Goal: Navigation & Orientation: Find specific page/section

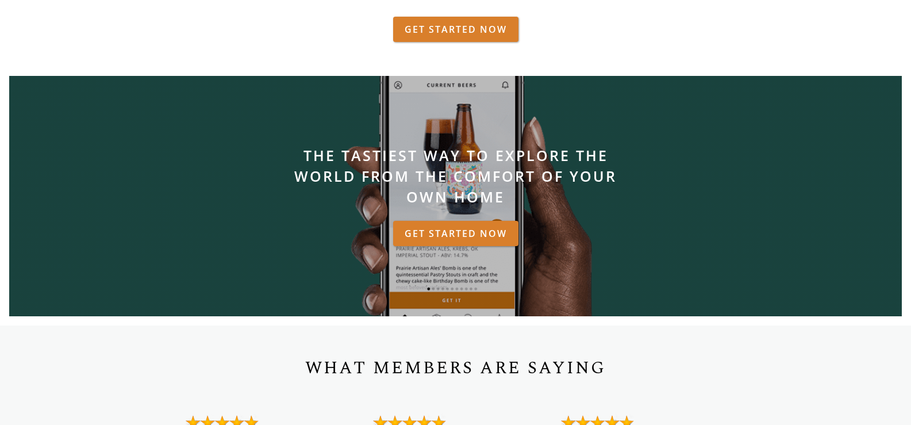
scroll to position [1092, 0]
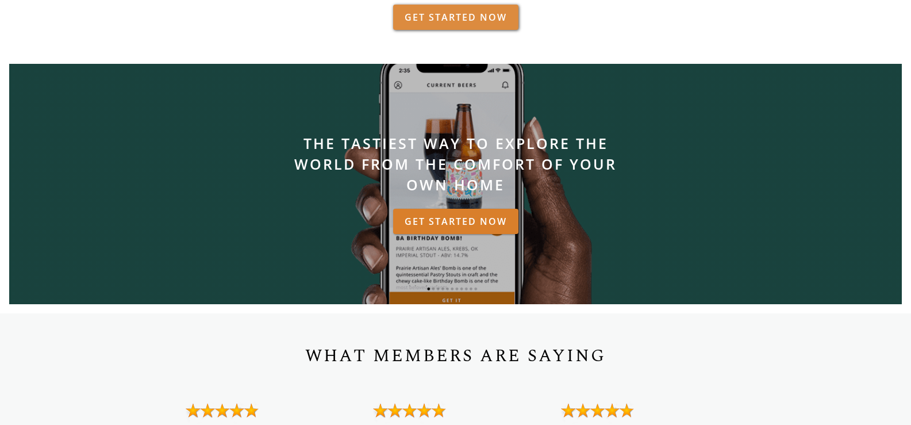
click at [443, 24] on link "GET STARTED NOW" at bounding box center [455, 17] width 125 height 25
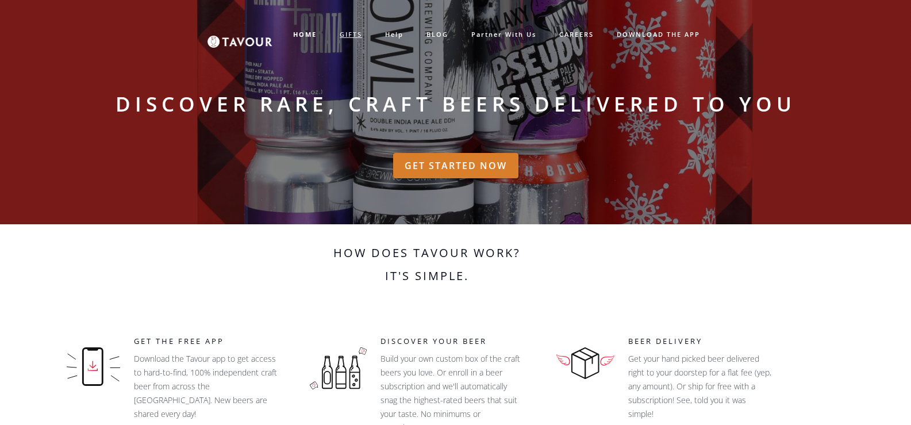
click at [359, 31] on link "GIFTS" at bounding box center [350, 34] width 45 height 19
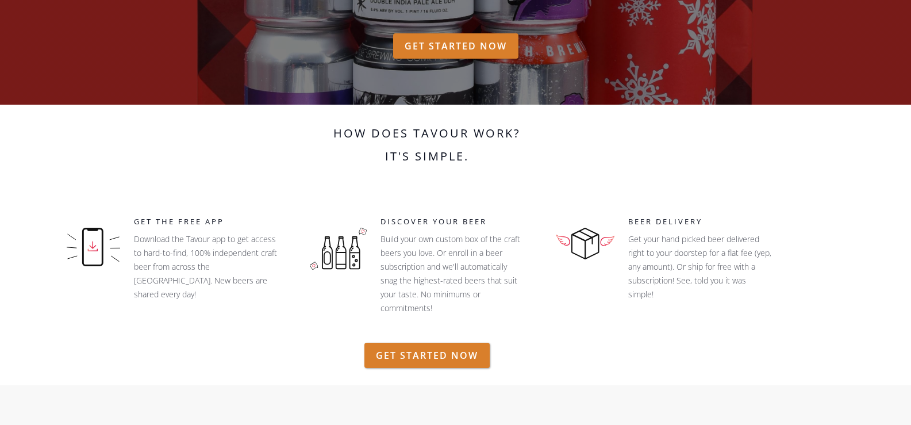
scroll to position [172, 0]
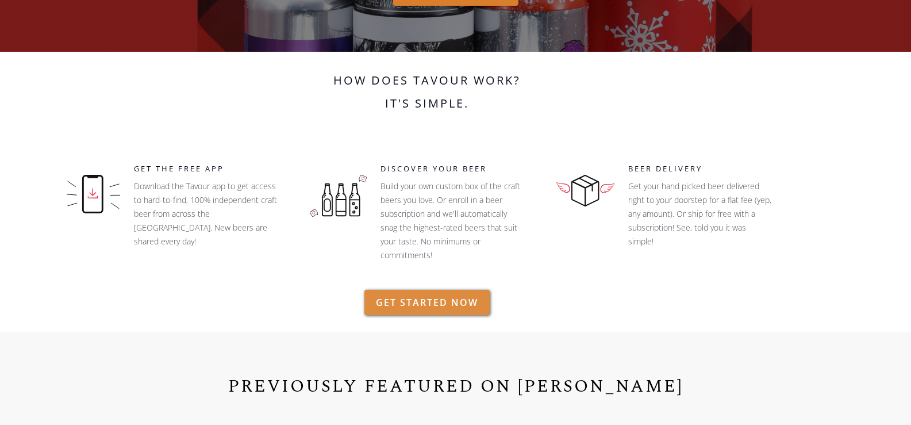
click at [430, 294] on link "GET STARTED NOW" at bounding box center [426, 302] width 125 height 25
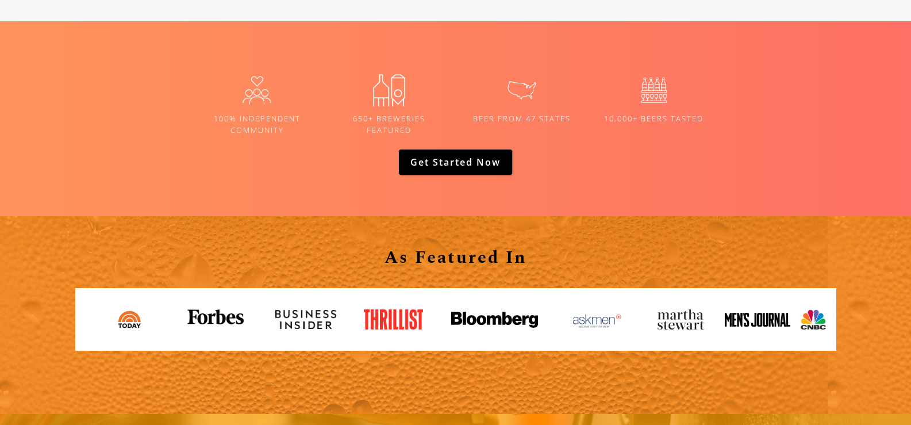
scroll to position [1782, 0]
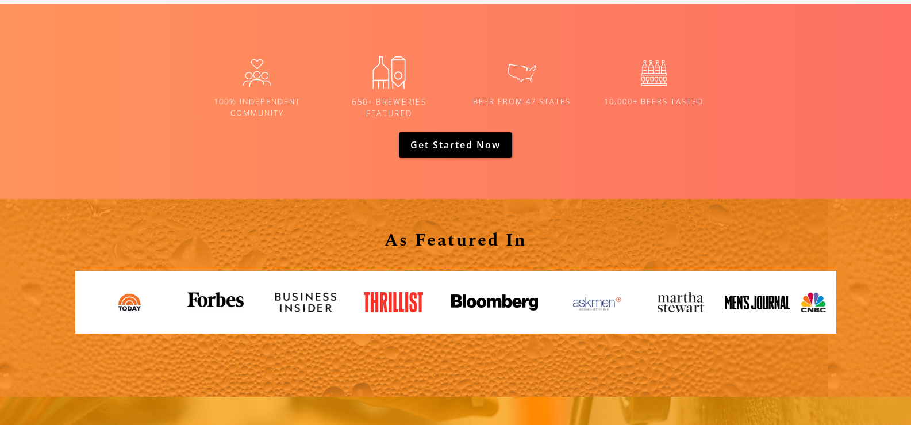
click at [385, 99] on h5 "650+ Breweries Featured" at bounding box center [389, 108] width 118 height 23
click at [443, 141] on link "Get Started now" at bounding box center [455, 144] width 113 height 25
